Goal: Find specific page/section: Find specific page/section

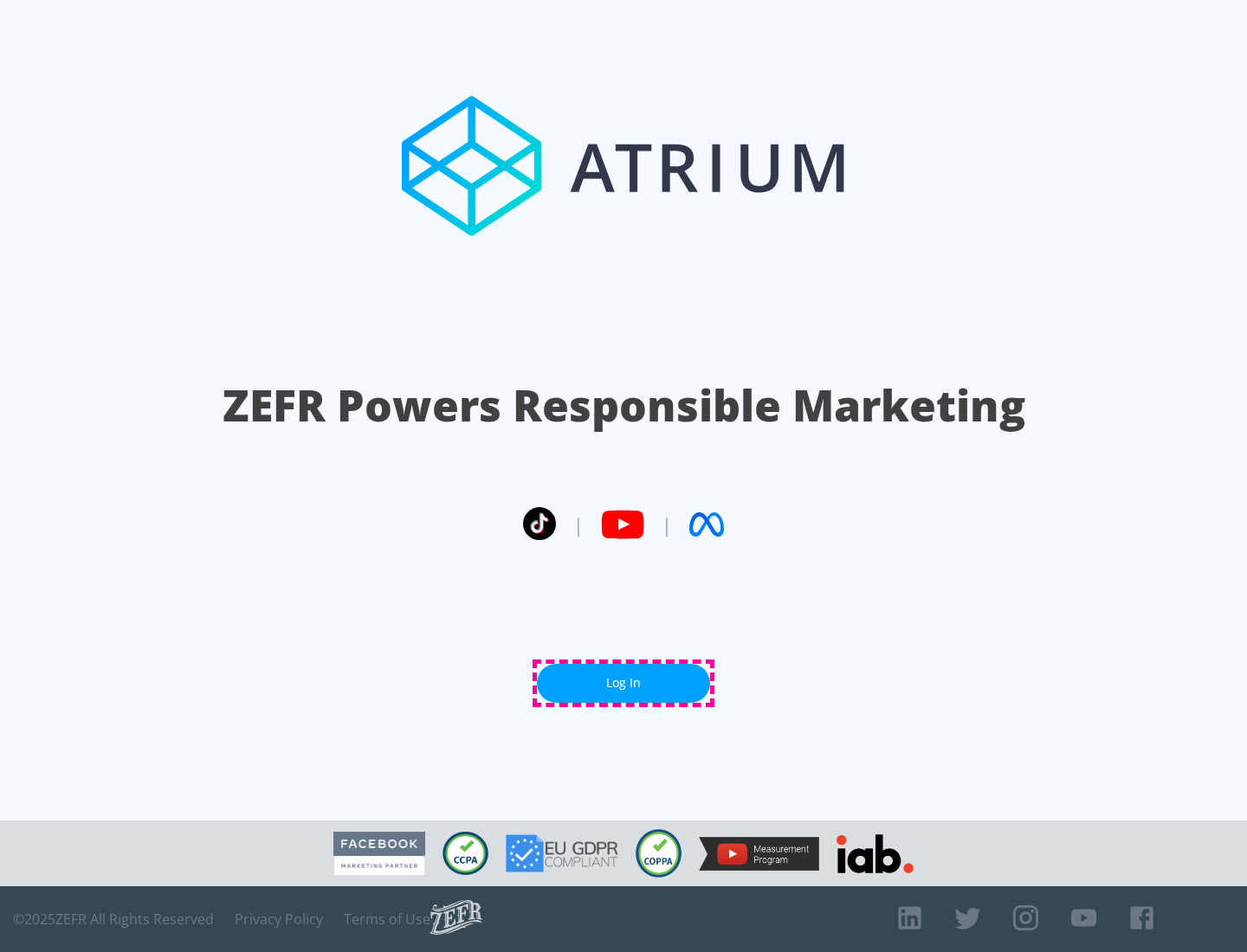
click at [624, 683] on link "Log In" at bounding box center [624, 683] width 174 height 38
